Goal: Information Seeking & Learning: Understand process/instructions

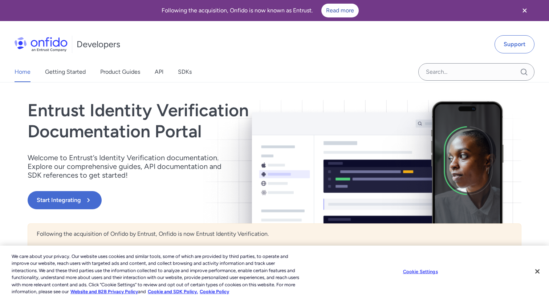
click at [66, 212] on div "Entrust Identity Verification Documentation Portal Welcome to Entrust’s Identit…" at bounding box center [201, 161] width 346 height 123
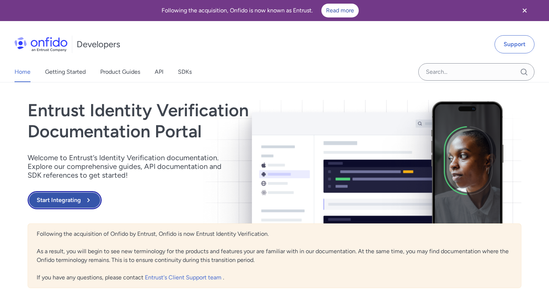
click at [66, 204] on button "Start Integrating" at bounding box center [65, 200] width 74 height 18
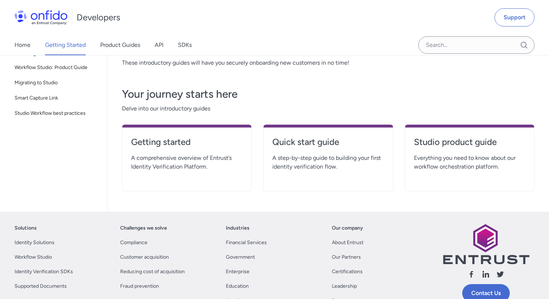
scroll to position [140, 0]
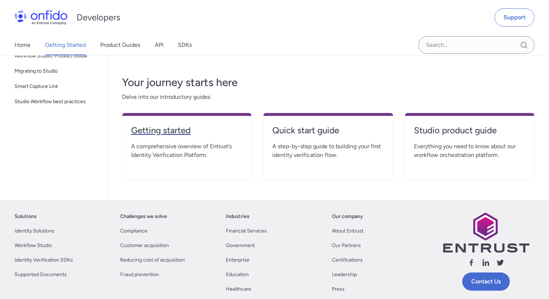
click at [171, 137] on link "Getting started" at bounding box center [186, 133] width 111 height 17
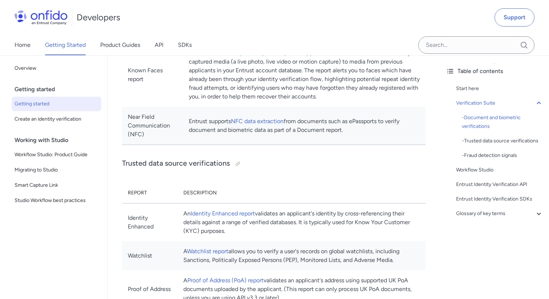
scroll to position [427, 0]
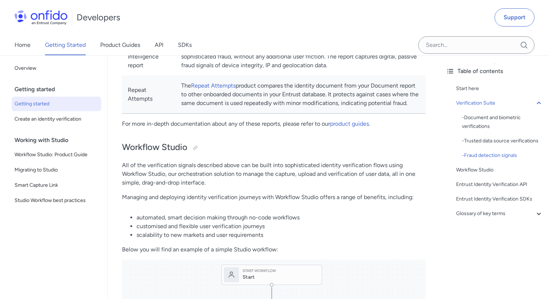
scroll to position [140, 0]
